Goal: Task Accomplishment & Management: Use online tool/utility

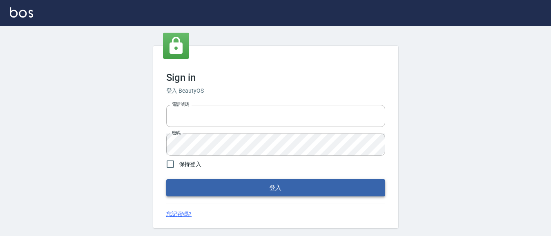
type input "0931911003"
click at [304, 191] on button "登入" at bounding box center [275, 187] width 219 height 17
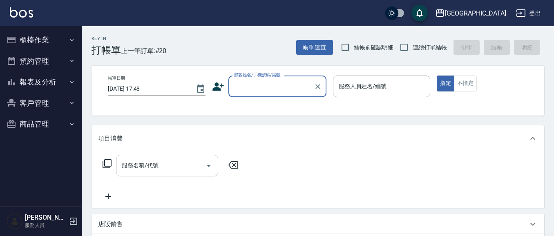
click at [345, 49] on input "結帳前確認明細" at bounding box center [344, 47] width 17 height 17
checkbox input "true"
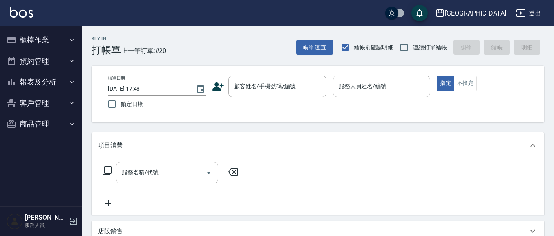
drag, startPoint x: 404, startPoint y: 49, endPoint x: 317, endPoint y: 75, distance: 90.5
click at [398, 50] on input "連續打單結帳" at bounding box center [403, 47] width 17 height 17
checkbox input "true"
drag, startPoint x: 285, startPoint y: 87, endPoint x: 256, endPoint y: 81, distance: 29.9
click at [283, 87] on div "顧客姓名/手機號碼/編號 顧客姓名/手機號碼/編號" at bounding box center [277, 87] width 98 height 22
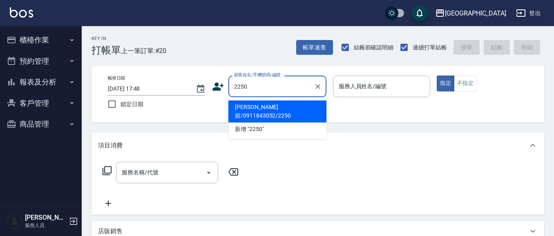
type input "2250"
type input "03"
type input "[PERSON_NAME]媗/0911843052/2250"
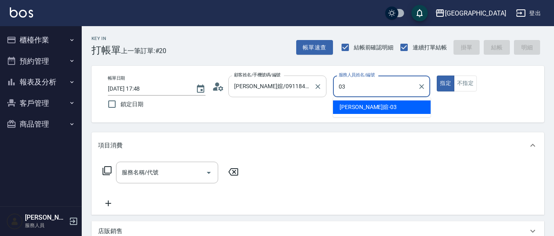
type input "03"
type button "true"
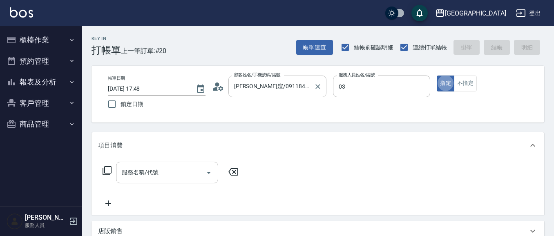
type input "[PERSON_NAME]媗-03"
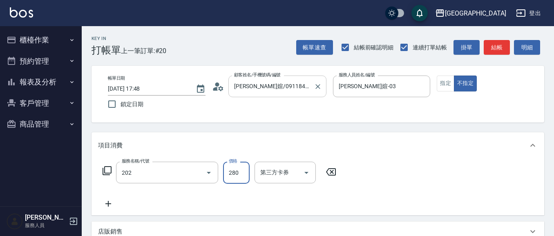
type input "洗髮[280](202)"
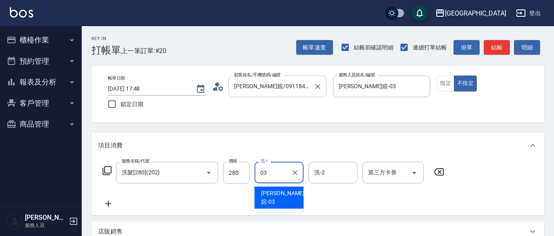
type input "[PERSON_NAME]媗-03"
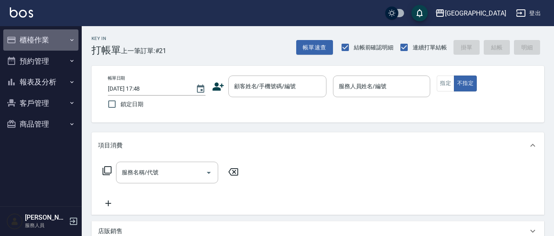
click at [30, 41] on button "櫃檯作業" at bounding box center [40, 39] width 75 height 21
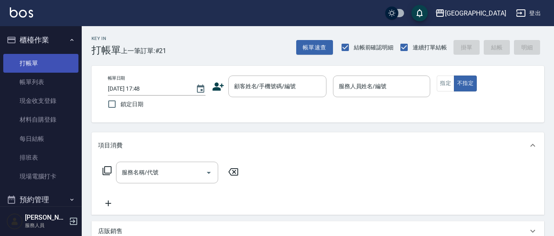
click at [31, 60] on link "打帳單" at bounding box center [40, 63] width 75 height 19
drag, startPoint x: 46, startPoint y: 52, endPoint x: 29, endPoint y: 56, distance: 17.6
click at [34, 57] on ul "打帳單 帳單列表 現金收支登錄 材料自購登錄 每日結帳 排班表 現場電腦打卡" at bounding box center [40, 120] width 75 height 139
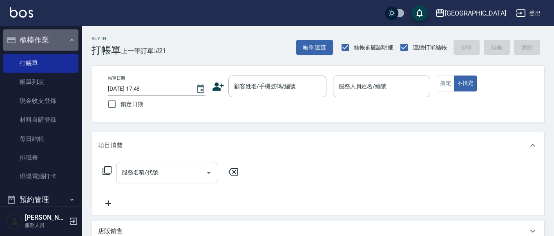
click at [47, 41] on button "櫃檯作業" at bounding box center [40, 39] width 75 height 21
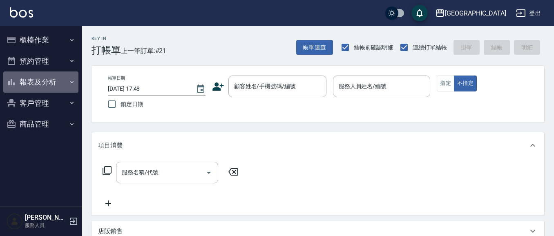
drag, startPoint x: 43, startPoint y: 86, endPoint x: 44, endPoint y: 91, distance: 5.8
click at [42, 85] on button "報表及分析" at bounding box center [40, 81] width 75 height 21
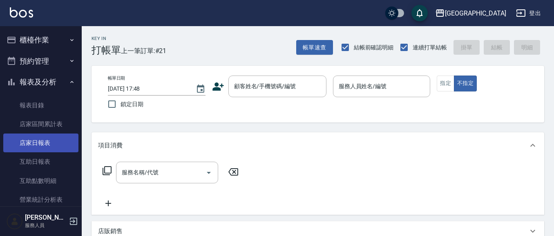
click at [48, 142] on link "店家日報表" at bounding box center [40, 143] width 75 height 19
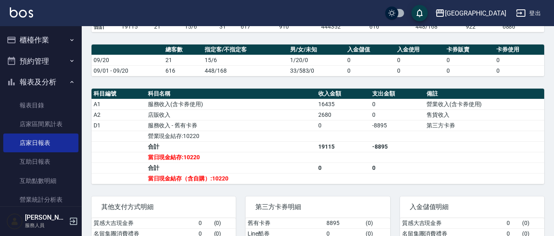
scroll to position [247, 0]
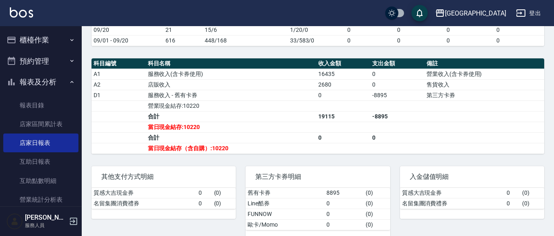
drag, startPoint x: 41, startPoint y: 80, endPoint x: 36, endPoint y: 76, distance: 6.6
click at [40, 79] on button "報表及分析" at bounding box center [40, 81] width 75 height 21
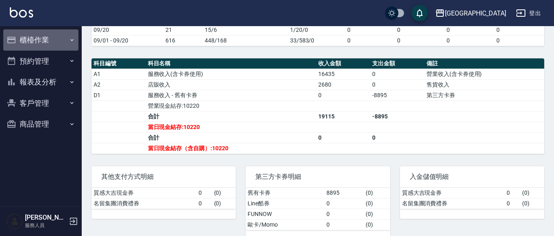
click at [25, 37] on button "櫃檯作業" at bounding box center [40, 39] width 75 height 21
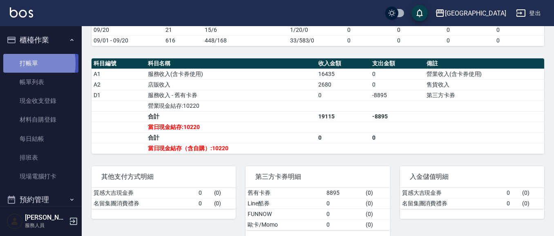
click at [17, 63] on link "打帳單" at bounding box center [40, 63] width 75 height 19
